Goal: Information Seeking & Learning: Stay updated

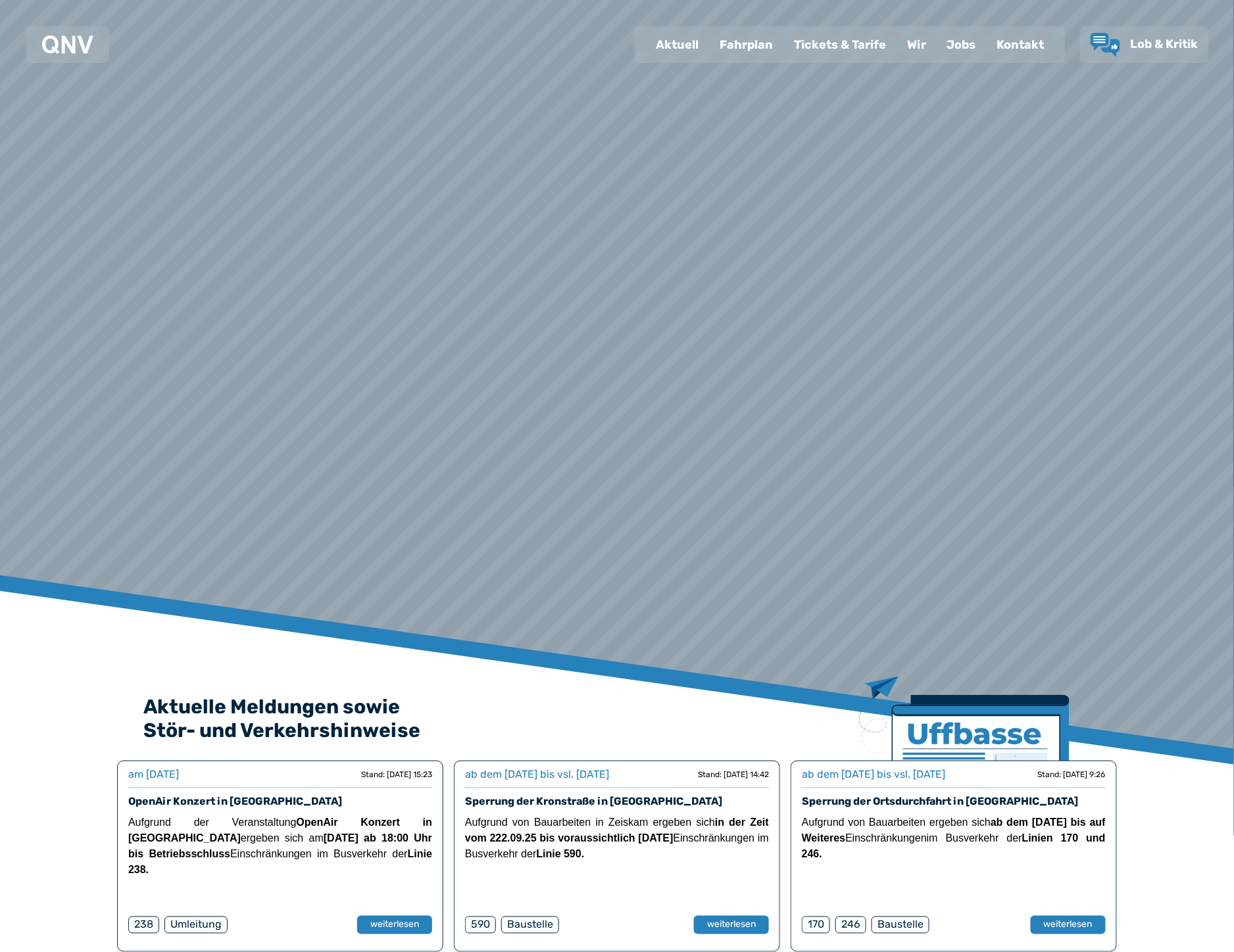
click at [678, 51] on div "Aktuell" at bounding box center [677, 45] width 64 height 34
select select "*"
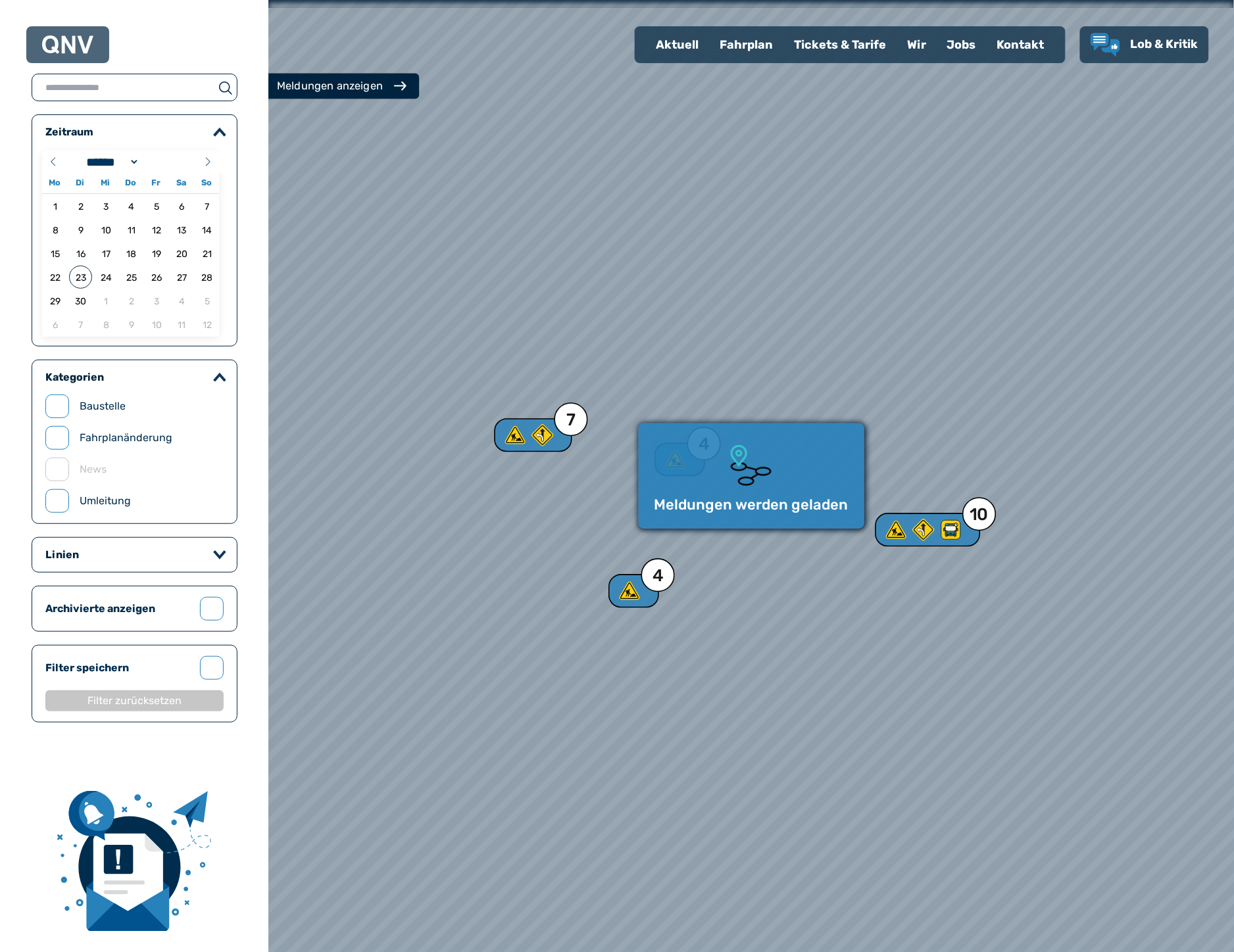
click at [365, 90] on div "Meldungen anzeigen" at bounding box center [330, 86] width 106 height 16
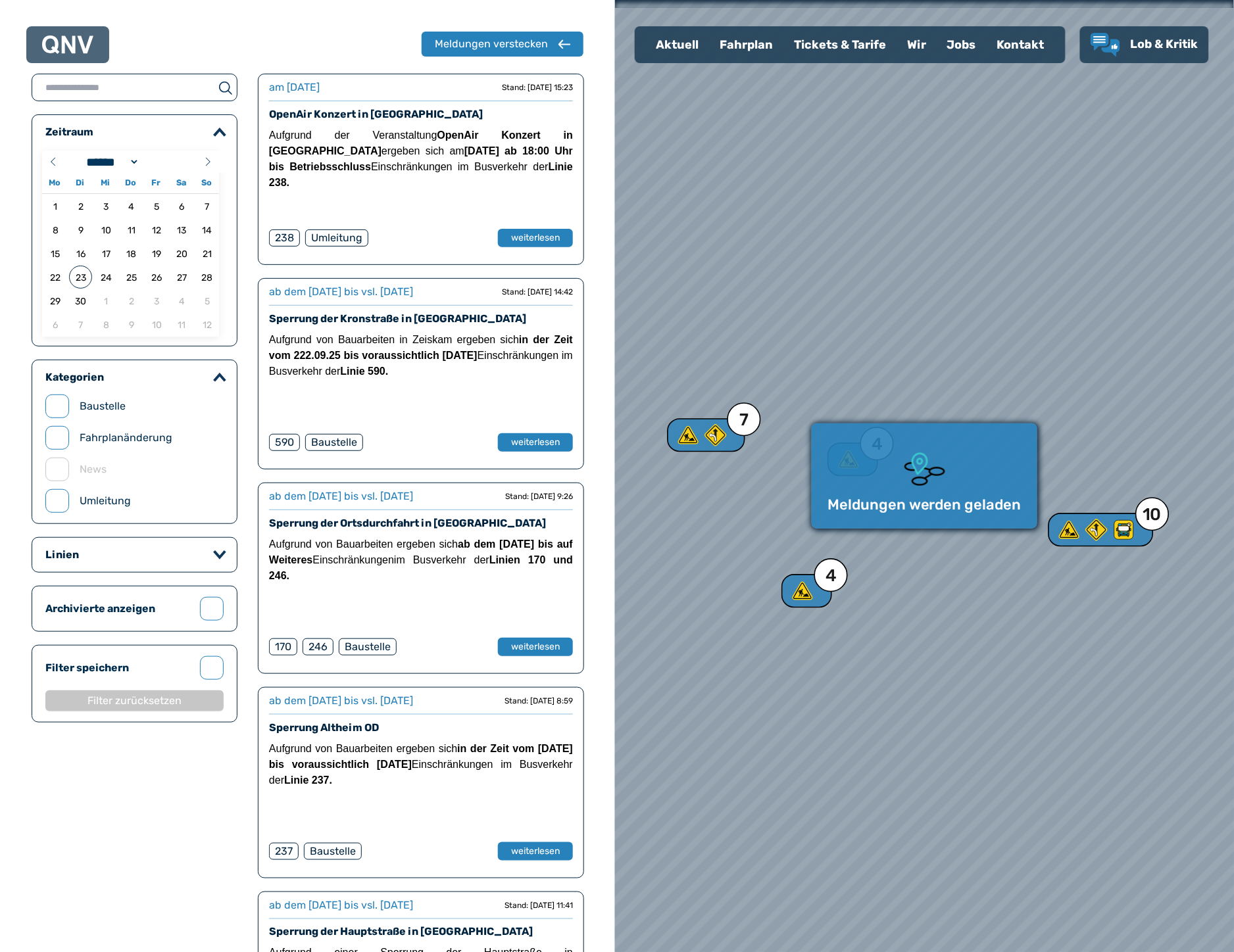
click at [169, 84] on input "text" at bounding box center [123, 87] width 182 height 19
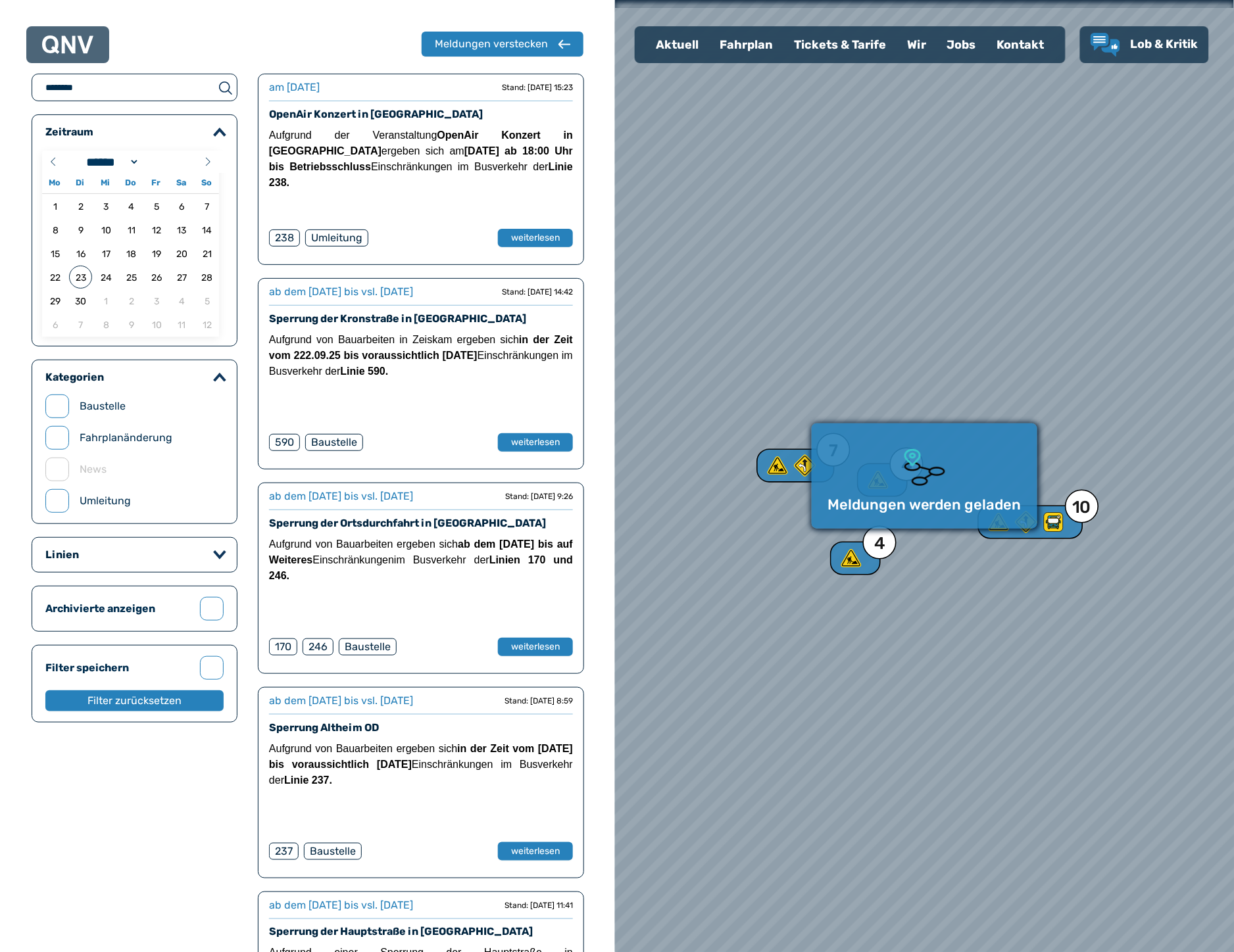
type input "********"
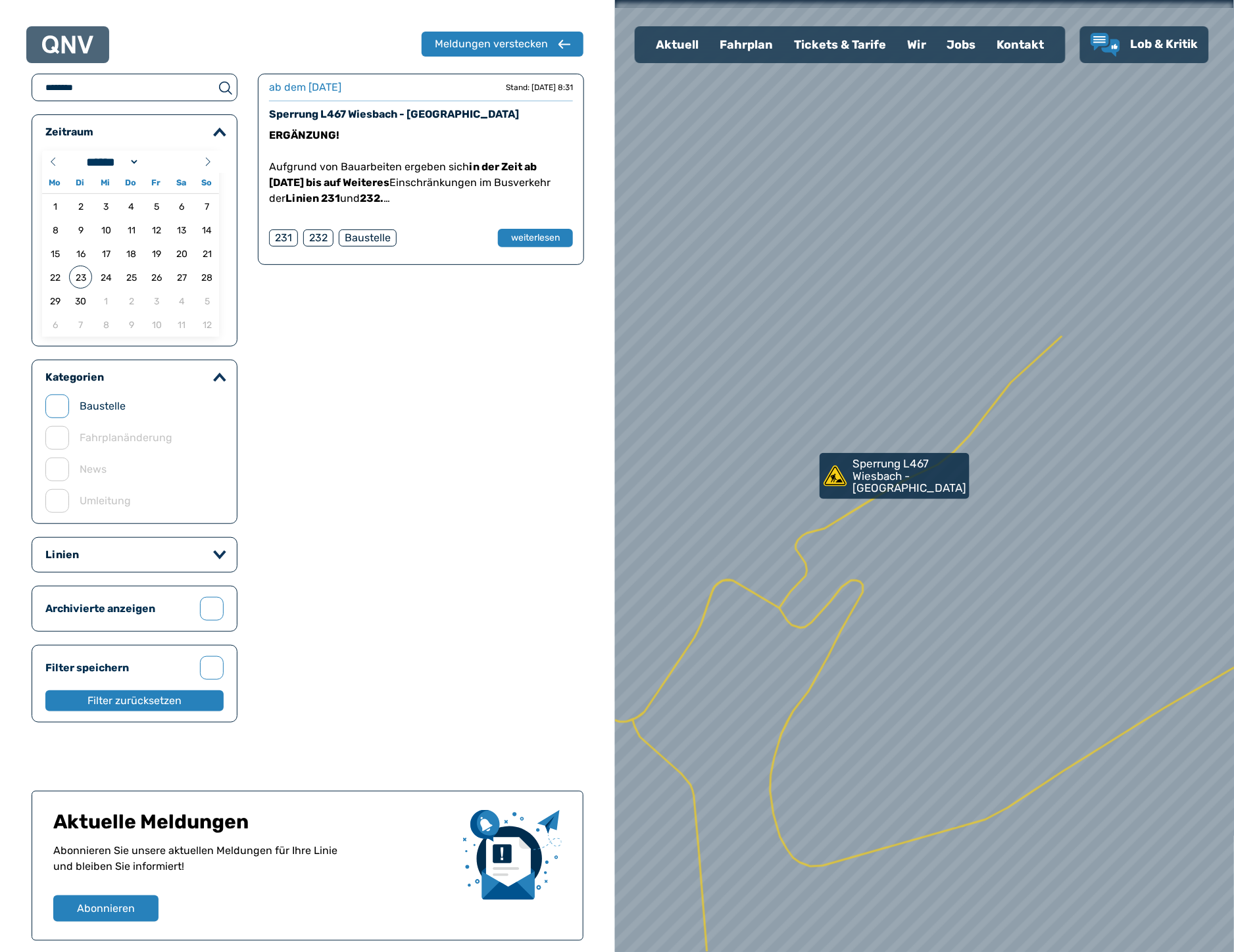
click at [428, 106] on div "Sperrung L467 Wiesbach - [GEOGRAPHIC_DATA]" at bounding box center [420, 114] width 304 height 16
click at [428, 108] on link "Sperrung L467 Wiesbach - [GEOGRAPHIC_DATA]" at bounding box center [394, 114] width 250 height 12
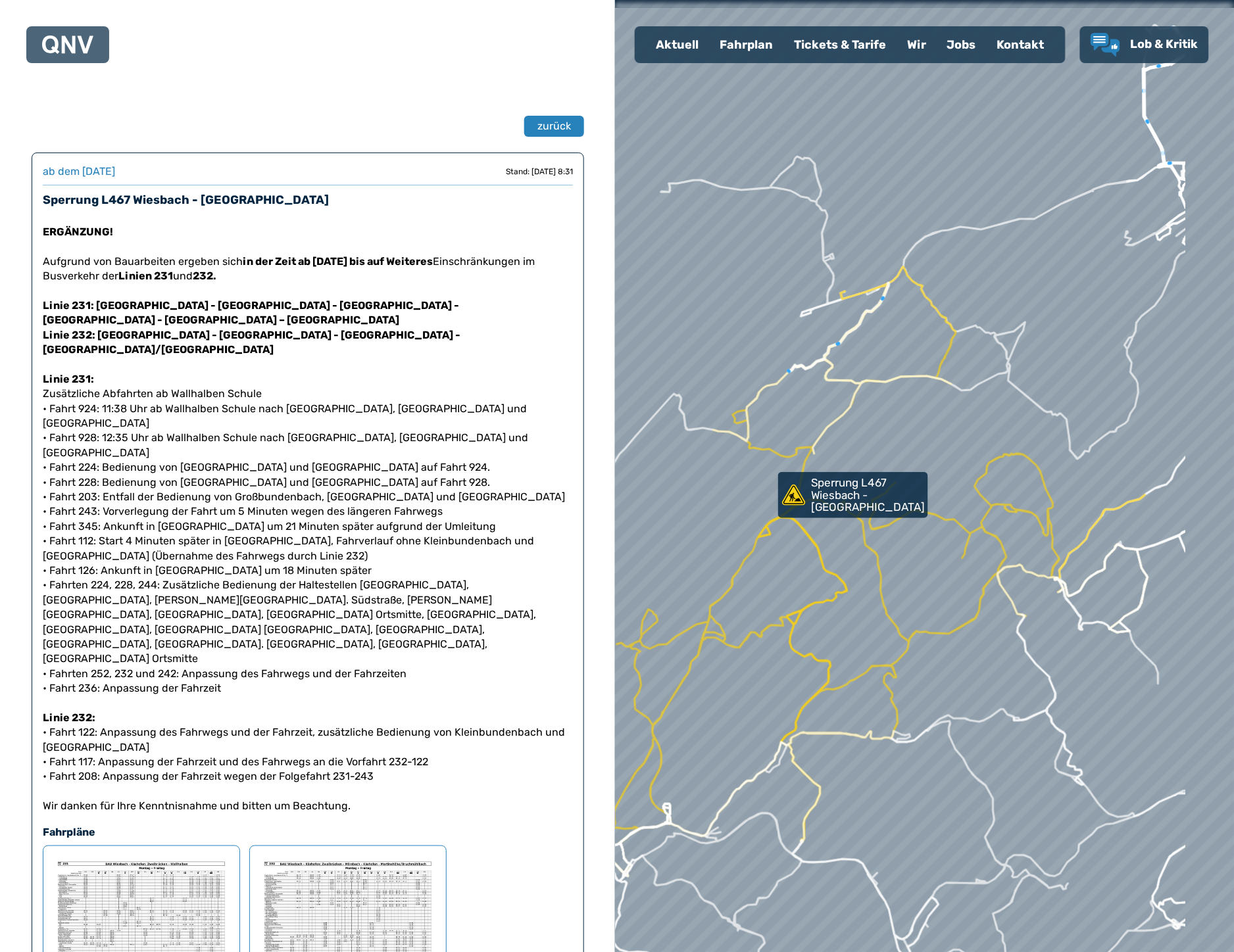
drag, startPoint x: 968, startPoint y: 478, endPoint x: 888, endPoint y: 448, distance: 85.4
click at [889, 450] on div at bounding box center [921, 473] width 743 height 1143
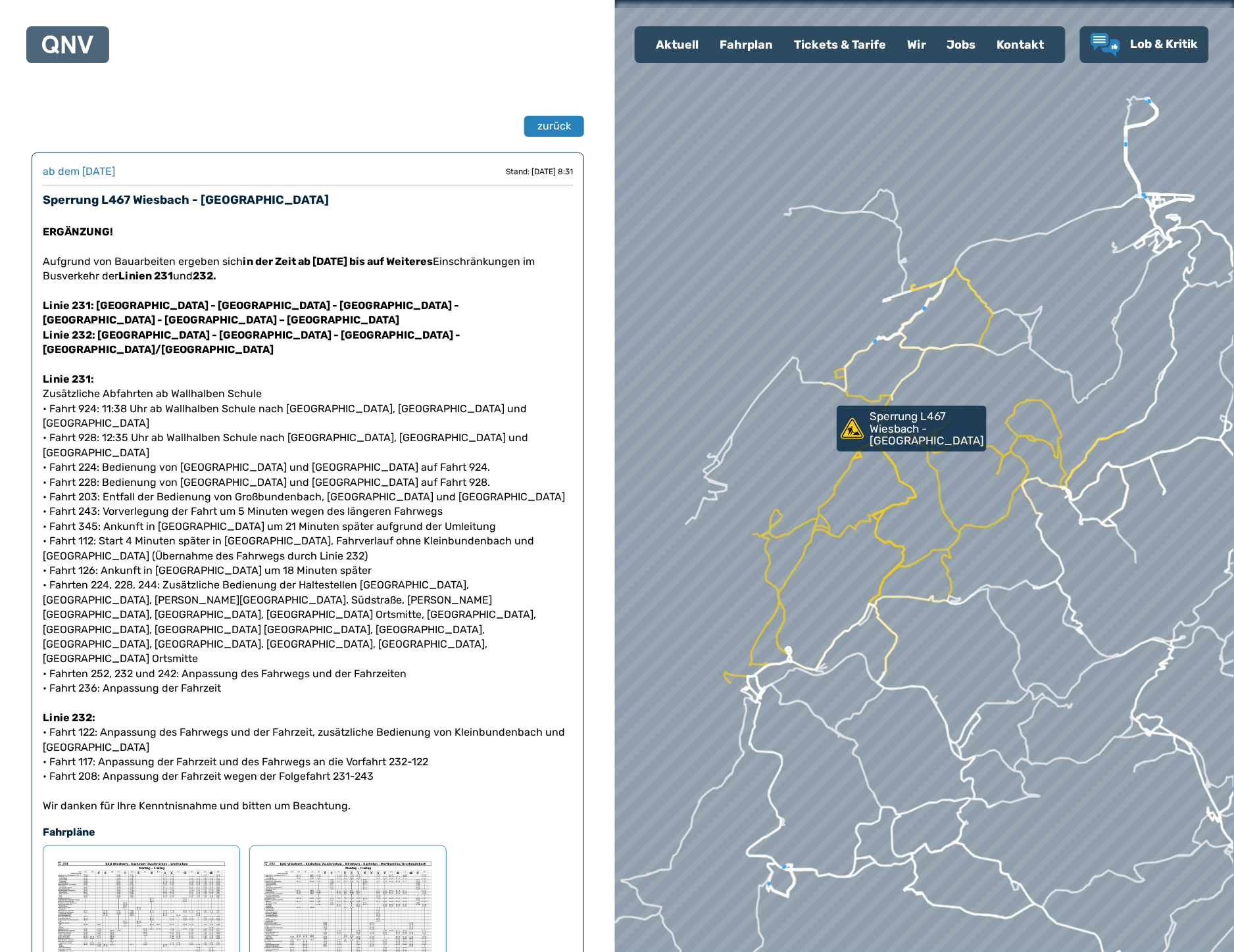
drag, startPoint x: 893, startPoint y: 546, endPoint x: 938, endPoint y: 500, distance: 64.4
click at [938, 500] on div at bounding box center [926, 476] width 743 height 1143
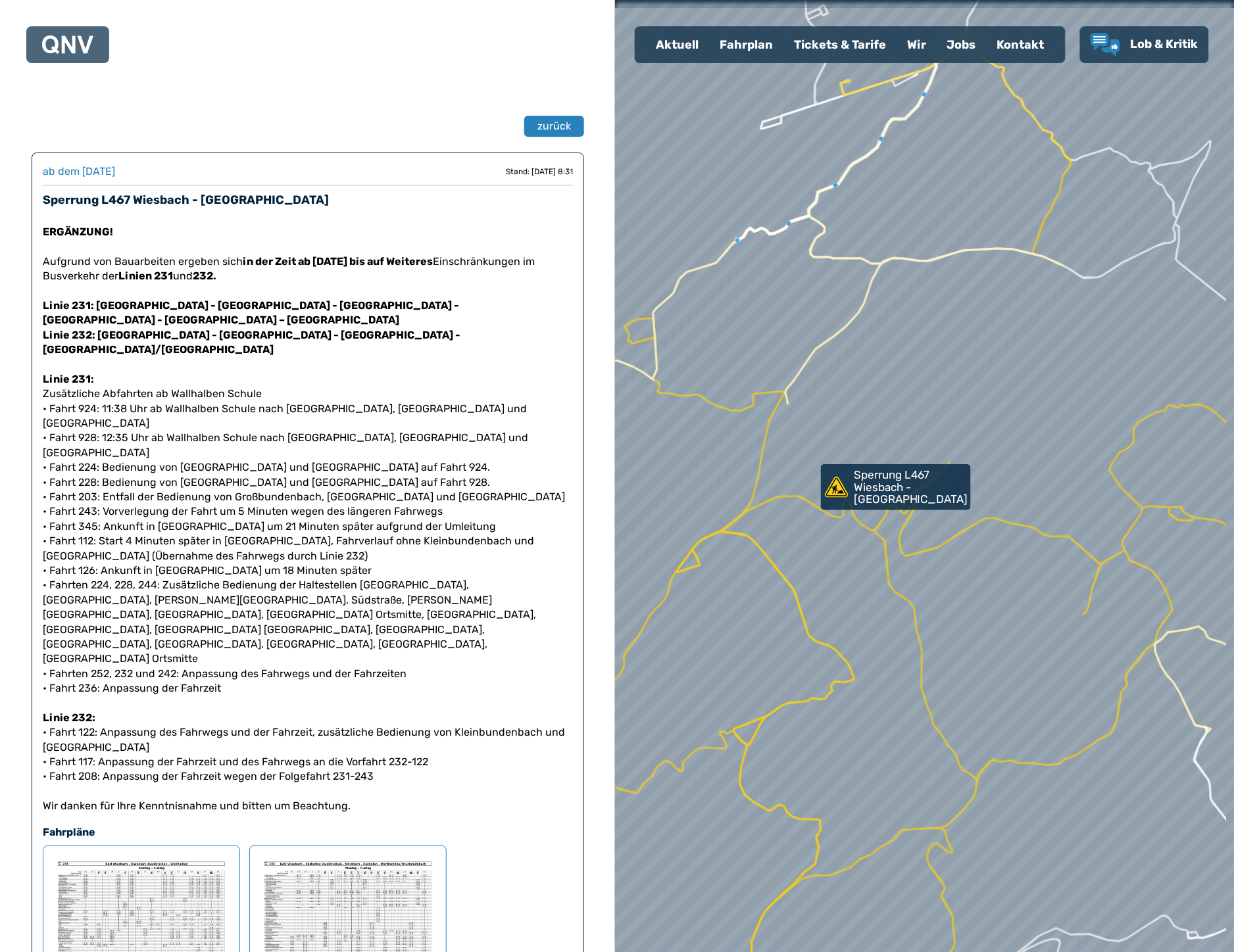
drag, startPoint x: 1037, startPoint y: 443, endPoint x: 969, endPoint y: 445, distance: 68.0
click at [969, 449] on div at bounding box center [925, 476] width 743 height 1143
